Goal: Check status: Check status

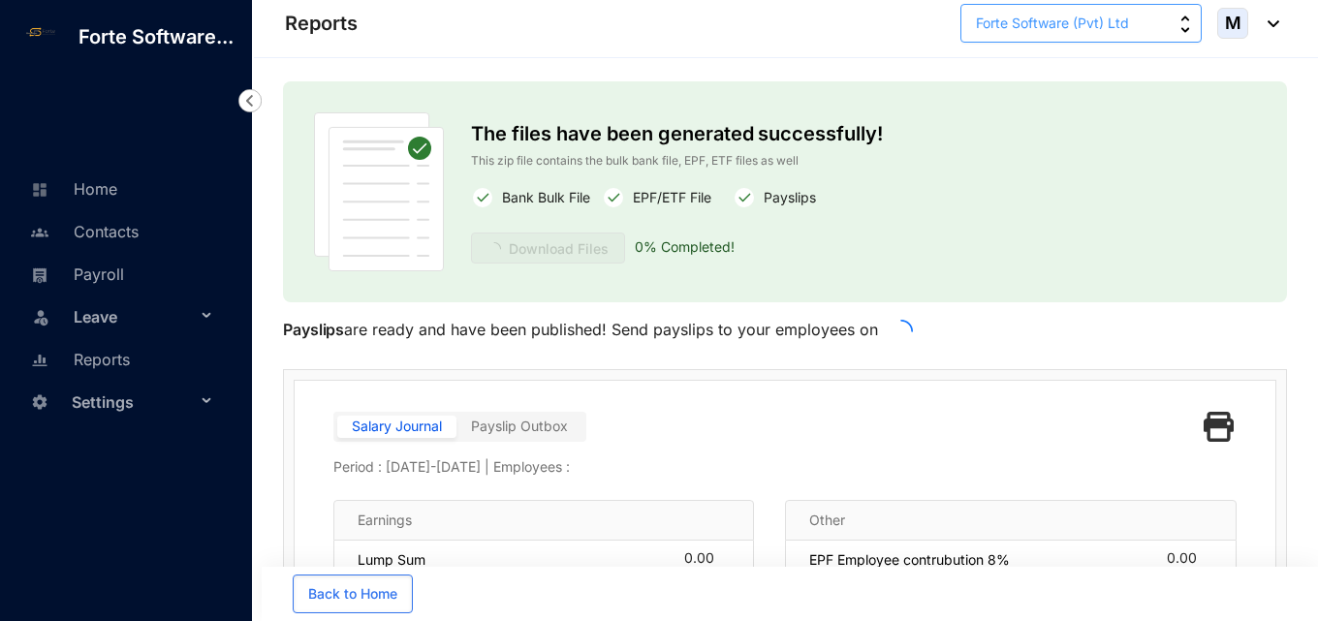
click at [1022, 31] on span "Forte Software (Pvt) Ltd" at bounding box center [1052, 23] width 153 height 21
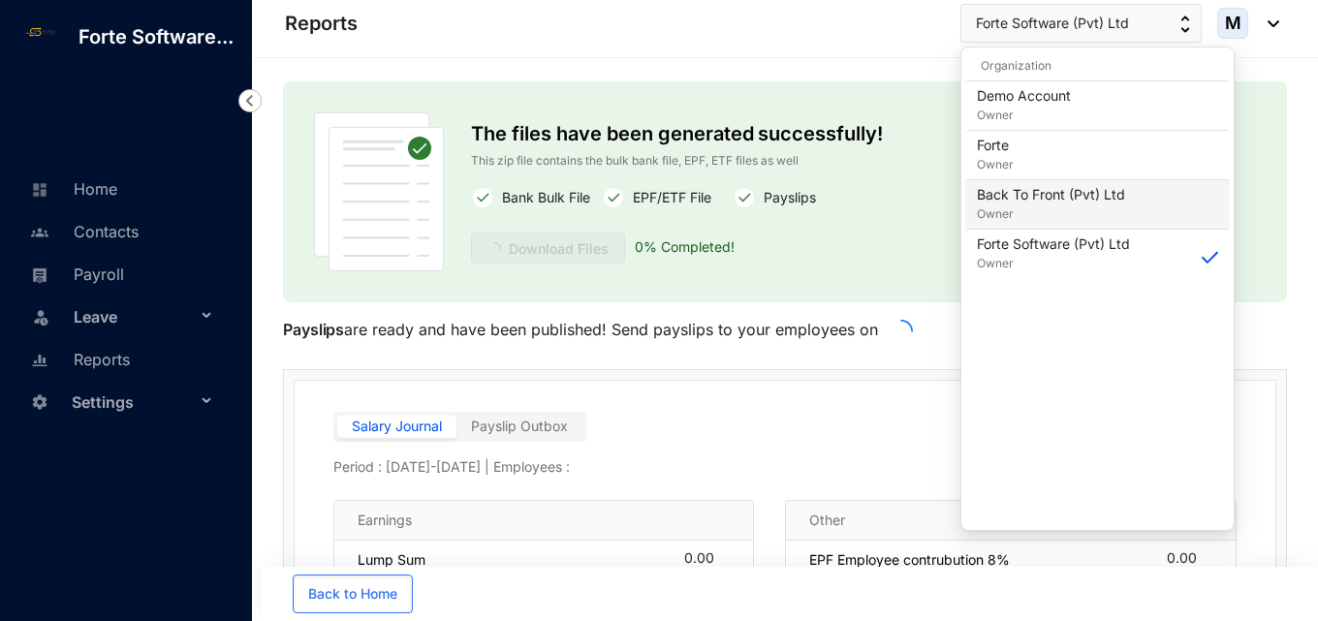
click at [1020, 198] on p "Back To Front (Pvt) Ltd" at bounding box center [1051, 194] width 148 height 19
